Goal: Task Accomplishment & Management: Complete application form

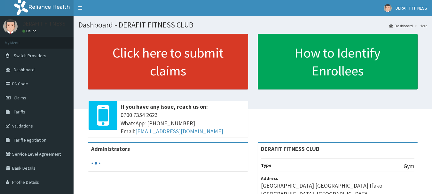
click at [171, 68] on link "Click here to submit claims" at bounding box center [168, 62] width 160 height 56
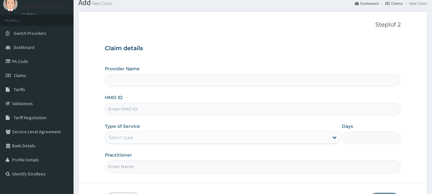
scroll to position [32, 0]
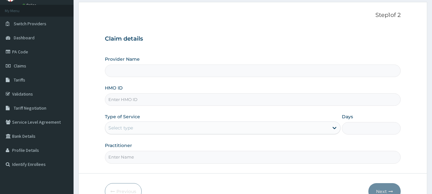
click at [147, 71] on input "Provider Name" at bounding box center [253, 71] width 296 height 12
click at [148, 100] on input "HMO ID" at bounding box center [253, 99] width 296 height 12
click at [145, 72] on input "Provider Name" at bounding box center [253, 71] width 296 height 12
click at [137, 101] on input "HMO ID" at bounding box center [253, 99] width 296 height 12
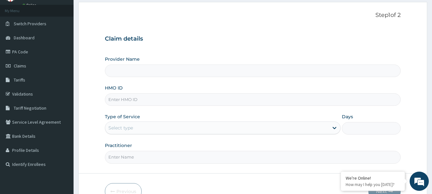
click at [152, 73] on input "Provider Name" at bounding box center [253, 71] width 296 height 12
type input "DERAFIT FITNESS CLUB"
type input "1"
click at [137, 102] on input "HMO ID" at bounding box center [253, 99] width 296 height 12
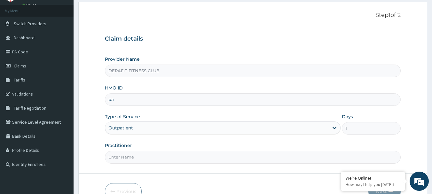
type input "p"
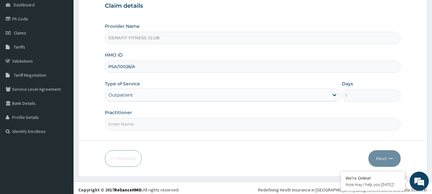
scroll to position [69, 0]
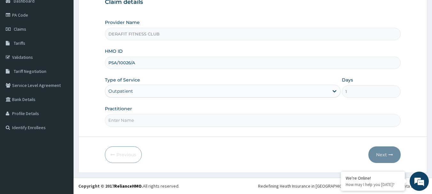
type input "PSA/10026/A"
click at [131, 120] on input "Practitioner" at bounding box center [253, 120] width 296 height 12
type input "[PERSON_NAME]"
click at [387, 150] on button "Next" at bounding box center [384, 154] width 32 height 17
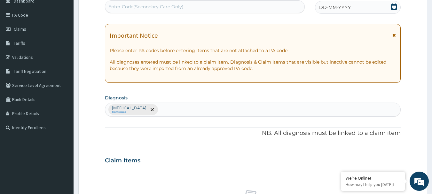
click at [382, 153] on div "Claim Items" at bounding box center [253, 159] width 296 height 17
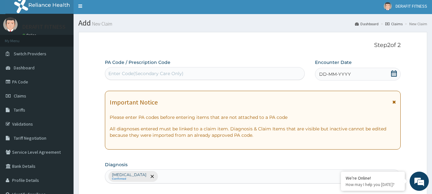
scroll to position [0, 0]
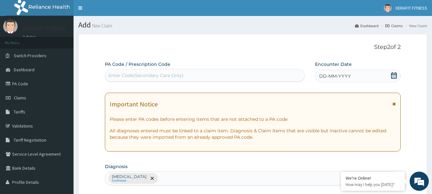
click at [123, 79] on div "Enter Code(Secondary Care Only)" at bounding box center [204, 75] width 199 height 10
type input "PA/7C3D85"
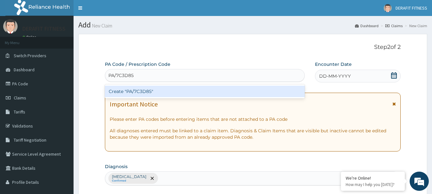
click at [158, 90] on div "Create "PA/7C3D85"" at bounding box center [205, 92] width 200 height 12
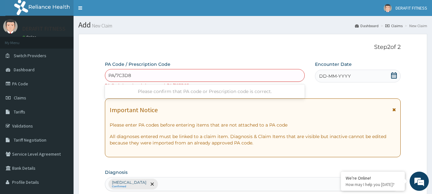
type input "PA/7C3D85"
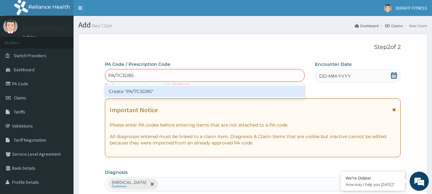
click at [175, 89] on div "Create "PA/7C3D85"" at bounding box center [205, 92] width 200 height 12
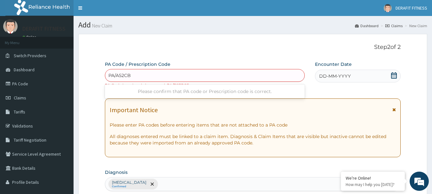
type input "PA/A52CB3"
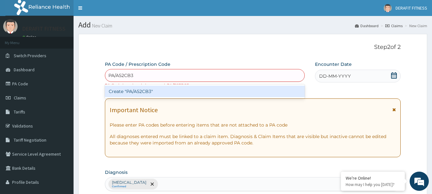
click at [184, 91] on div "Create "PA/A52CB3"" at bounding box center [205, 92] width 200 height 12
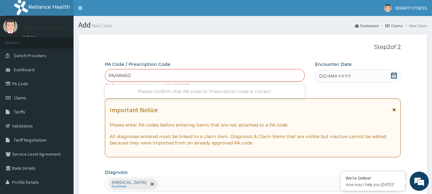
type input "PA/4846D6"
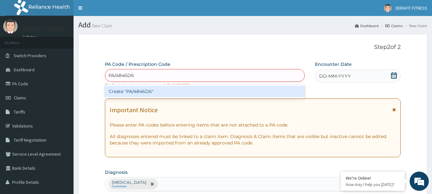
click at [258, 93] on div "Create "PA/4846D6"" at bounding box center [205, 92] width 200 height 12
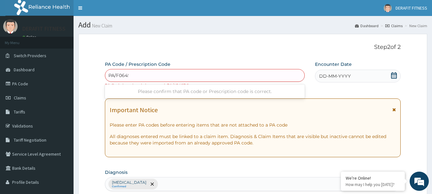
type input "PA/F06450"
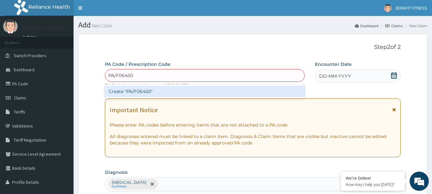
click at [258, 93] on div "Create "PA/F06450"" at bounding box center [205, 92] width 200 height 12
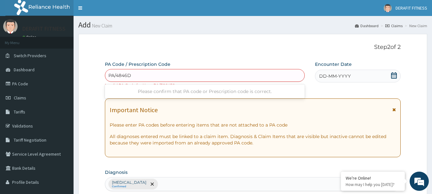
type input "PA/4846D6"
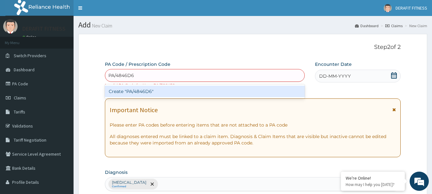
click at [274, 95] on div "Create "PA/4846D6"" at bounding box center [205, 92] width 200 height 12
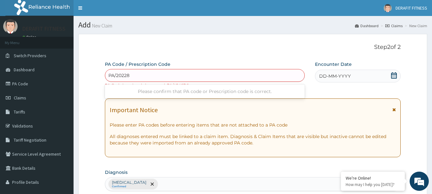
type input "PA/202286"
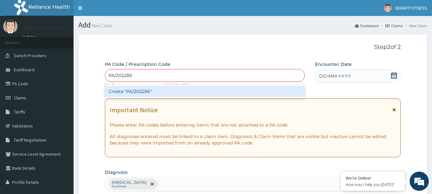
click at [266, 94] on div "Create "PA/202286"" at bounding box center [205, 92] width 200 height 12
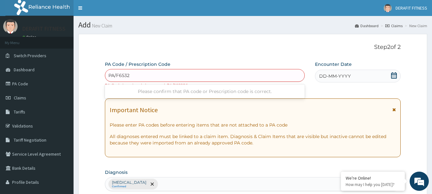
type input "PA/F6532F"
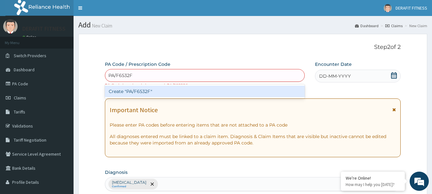
click at [257, 93] on div "Create "PA/F6532F"" at bounding box center [205, 92] width 200 height 12
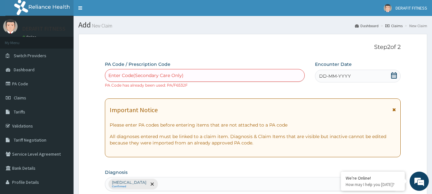
click at [143, 75] on div "Enter Code(Secondary Care Only)" at bounding box center [145, 75] width 75 height 6
paste input "PA/4846D6"
type input "PA/4846D6"
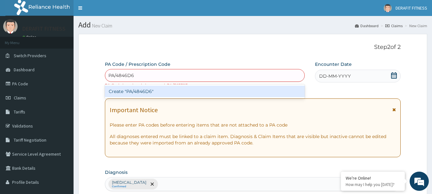
click at [144, 87] on div "Create "PA/4846D6"" at bounding box center [205, 92] width 200 height 12
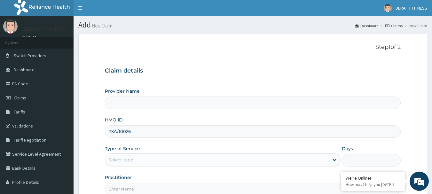
type input "PSA/10026/"
type input "DERAFIT FITNESS CLUB"
type input "1"
type input "PSA/10026/A"
click at [164, 141] on div "Provider Name DERAFIT FITNESS CLUB HMO ID PSA/10026/A Type of Service Outpatien…" at bounding box center [253, 141] width 296 height 107
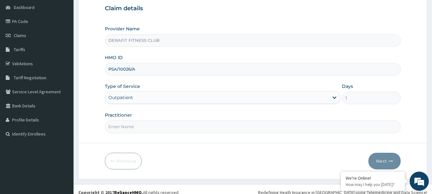
scroll to position [64, 0]
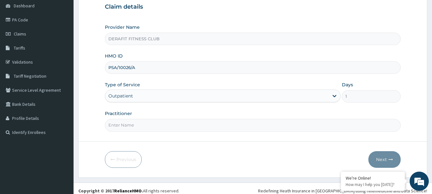
click at [169, 129] on input "Practitioner" at bounding box center [253, 125] width 296 height 12
type input "[PERSON_NAME]"
click at [386, 158] on button "Next" at bounding box center [384, 159] width 32 height 17
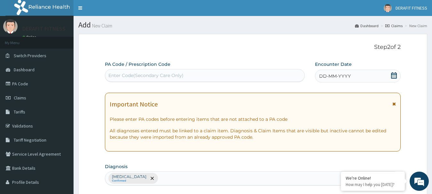
click at [137, 81] on div "Enter Code(Secondary Care Only)" at bounding box center [205, 75] width 200 height 13
type input "PA/A52CB3"
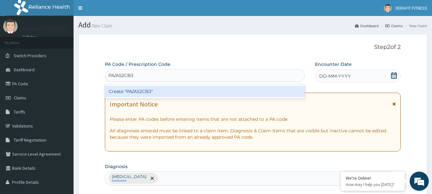
click at [228, 92] on div "Create "PA/A52CB3"" at bounding box center [205, 92] width 200 height 12
